Goal: Information Seeking & Learning: Learn about a topic

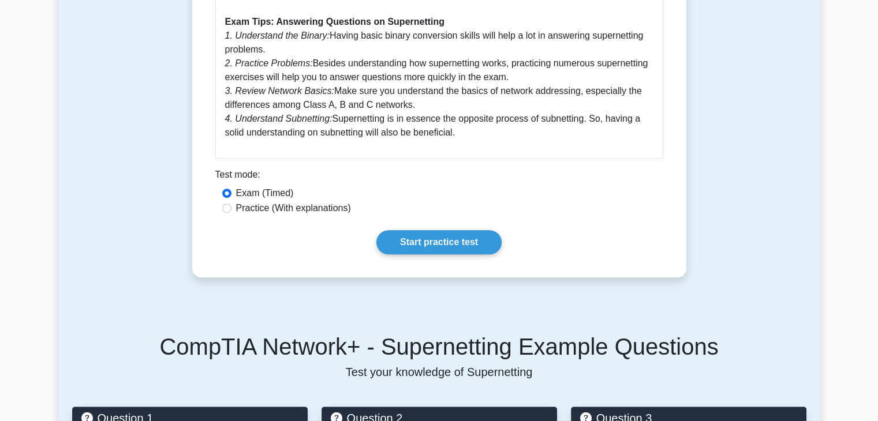
scroll to position [576, 0]
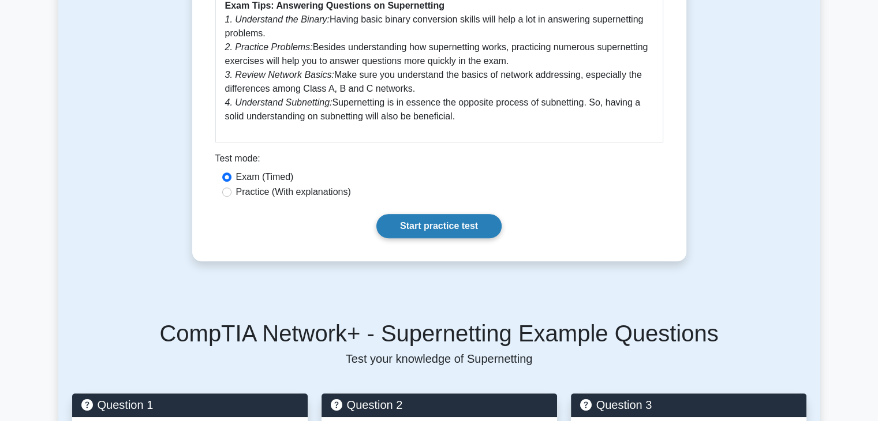
click at [421, 226] on link "Start practice test" at bounding box center [438, 226] width 125 height 24
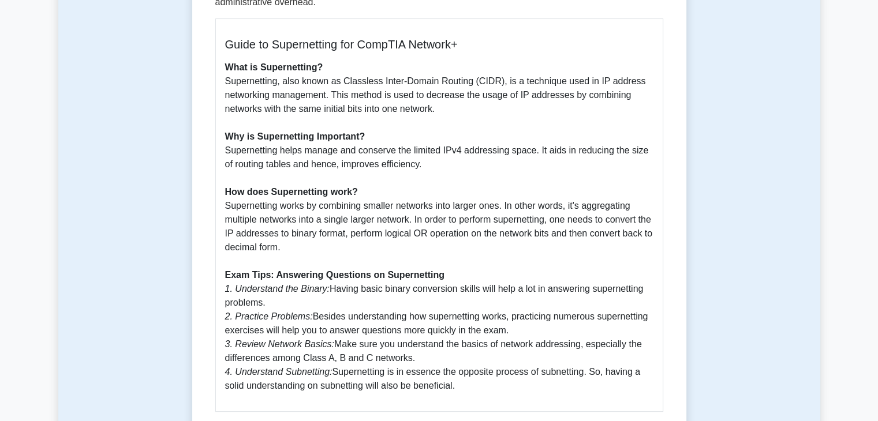
scroll to position [316, 0]
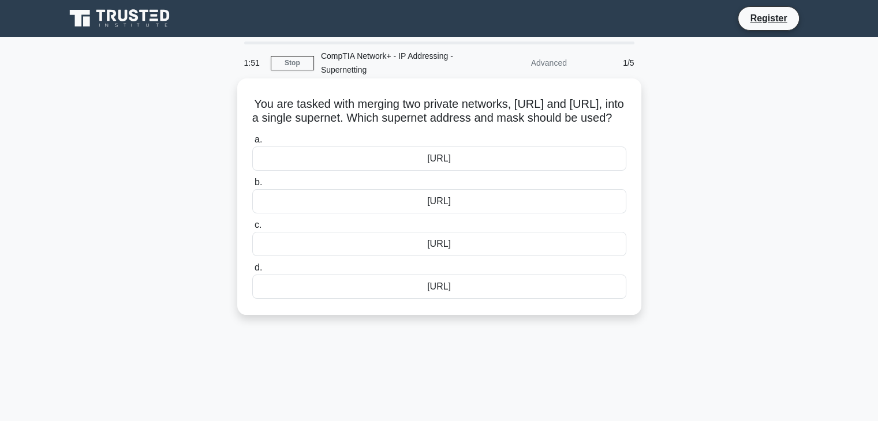
click at [443, 299] on div "[URL]" at bounding box center [439, 287] width 374 height 24
click at [252, 272] on input "d. [URL]" at bounding box center [252, 268] width 0 height 8
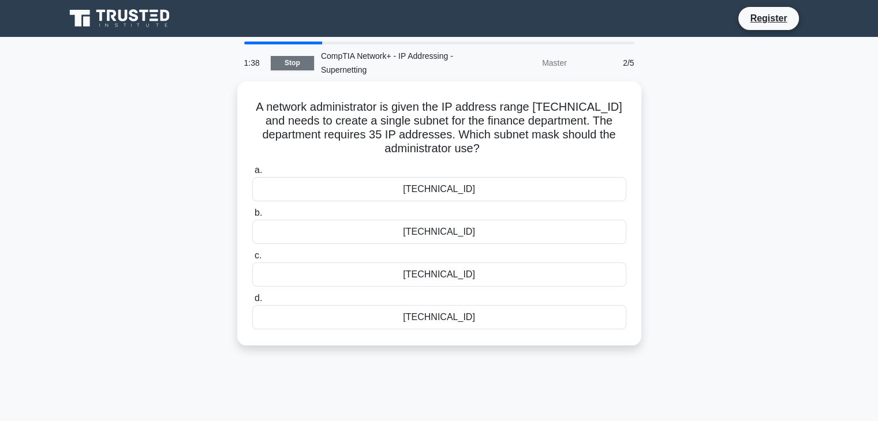
click at [304, 63] on link "Stop" at bounding box center [292, 63] width 43 height 14
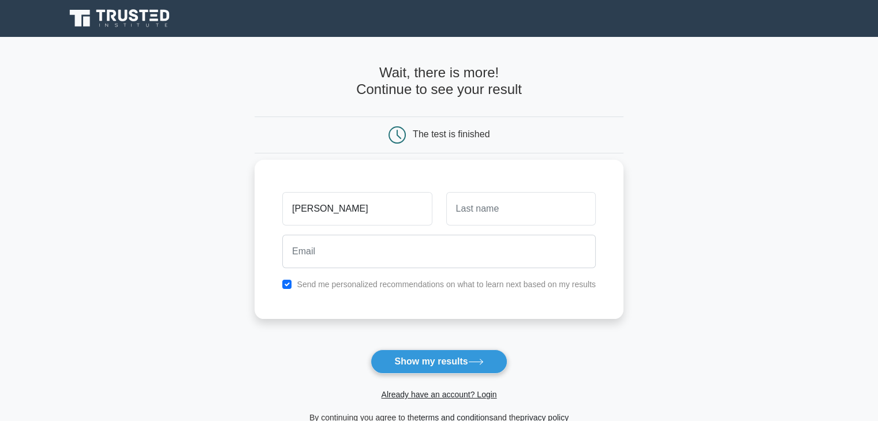
type input "[PERSON_NAME]"
click at [287, 281] on input "checkbox" at bounding box center [286, 284] width 9 height 9
checkbox input "false"
click at [491, 219] on input "text" at bounding box center [521, 208] width 150 height 33
type input "[PERSON_NAME]"
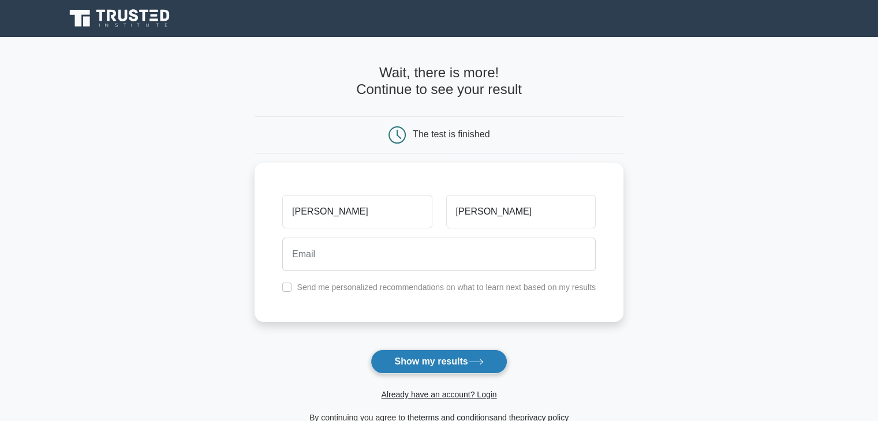
click at [444, 354] on button "Show my results" at bounding box center [439, 362] width 136 height 24
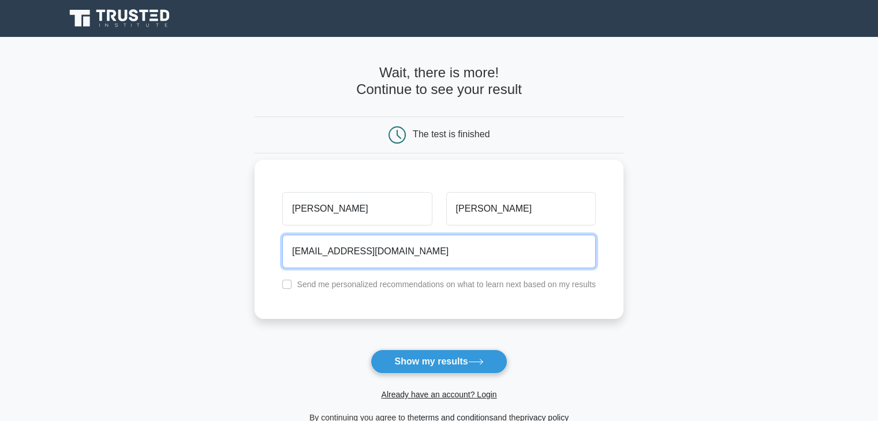
type input "[EMAIL_ADDRESS][DOMAIN_NAME]"
click at [371, 350] on button "Show my results" at bounding box center [439, 362] width 136 height 24
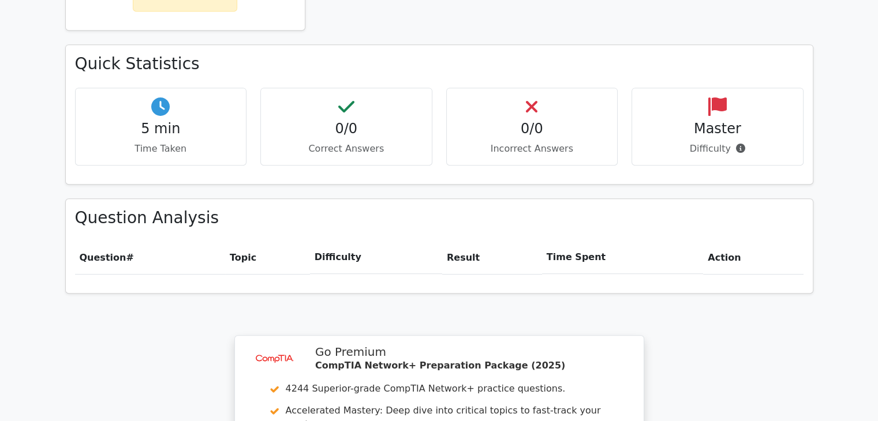
scroll to position [613, 0]
